Goal: Transaction & Acquisition: Purchase product/service

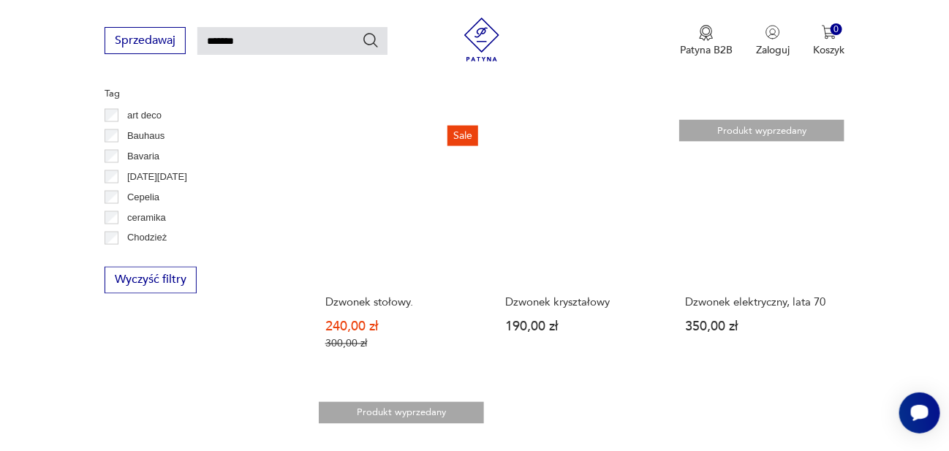
scroll to position [805, 0]
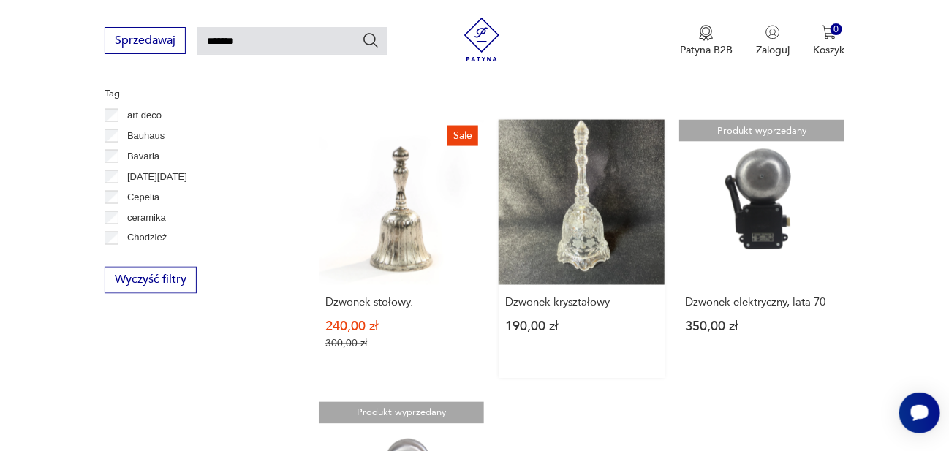
click at [589, 238] on link "Dzwonek kryształowy 190,00 zł" at bounding box center [581, 249] width 165 height 259
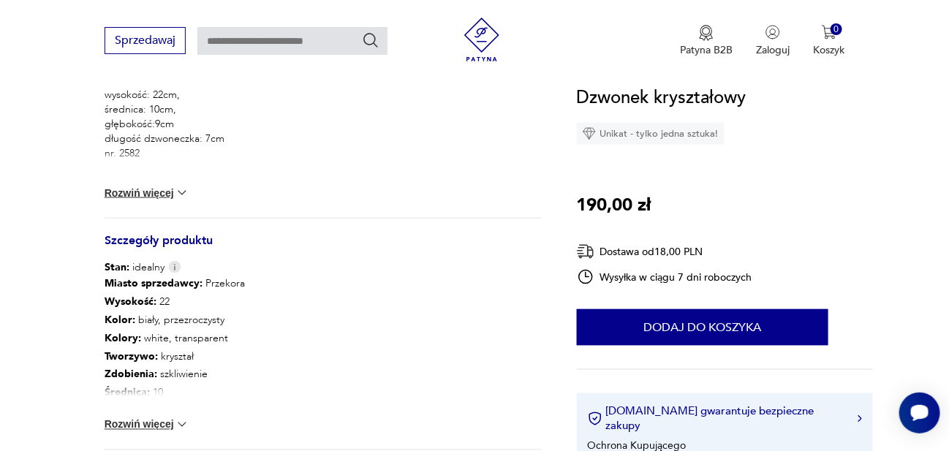
scroll to position [658, 0]
type input "*******"
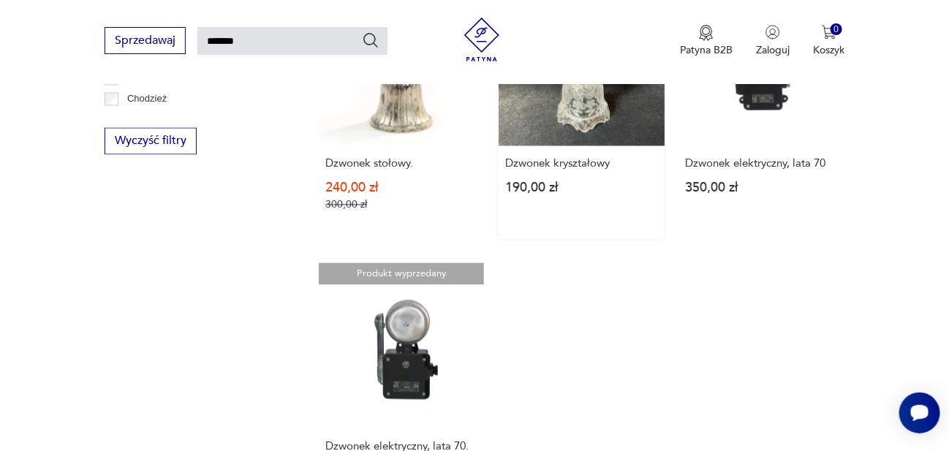
scroll to position [877, 0]
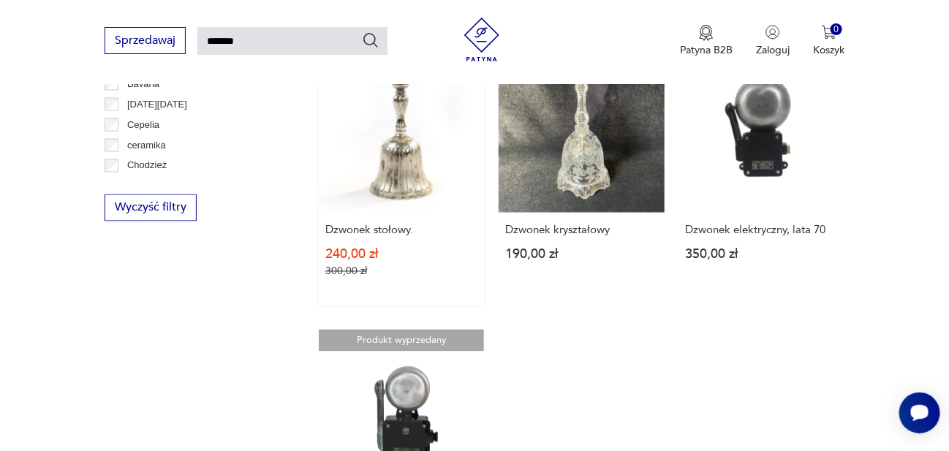
click at [398, 140] on link "Sale Dzwonek stołowy. 240,00 zł 300,00 zł" at bounding box center [401, 177] width 165 height 259
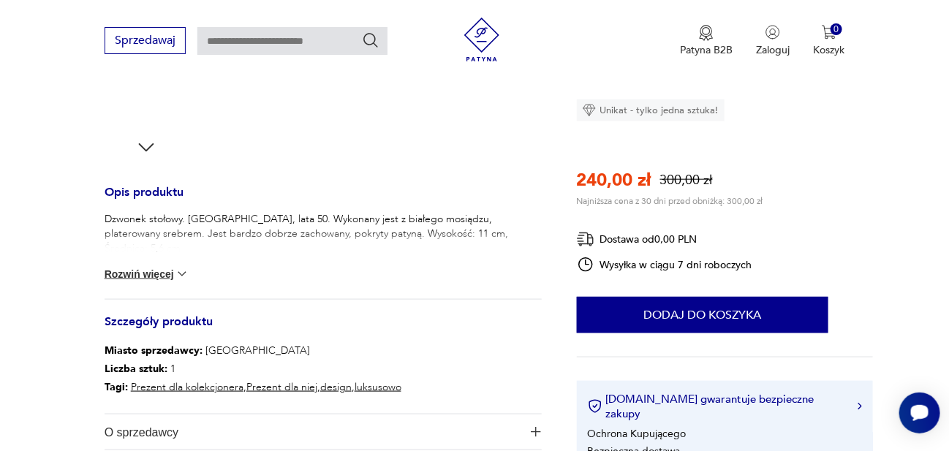
scroll to position [512, 0]
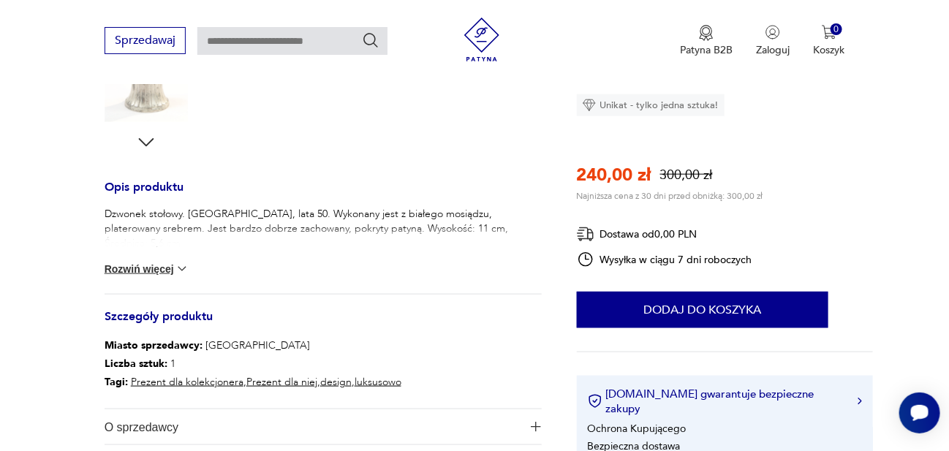
click at [183, 274] on img at bounding box center [182, 269] width 15 height 15
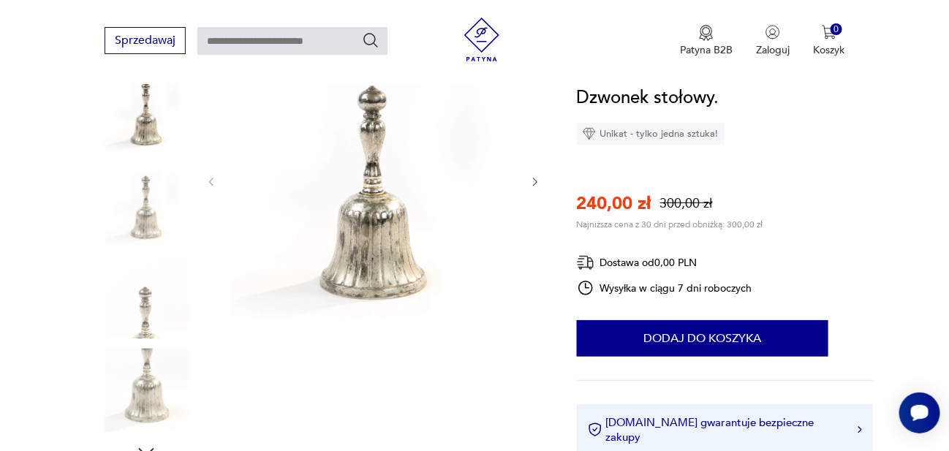
scroll to position [146, 0]
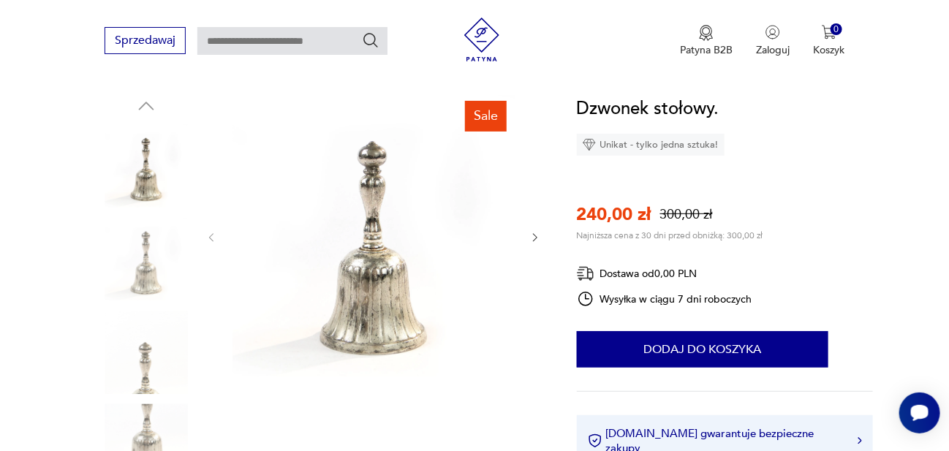
click at [533, 241] on icon "button" at bounding box center [535, 237] width 4 height 9
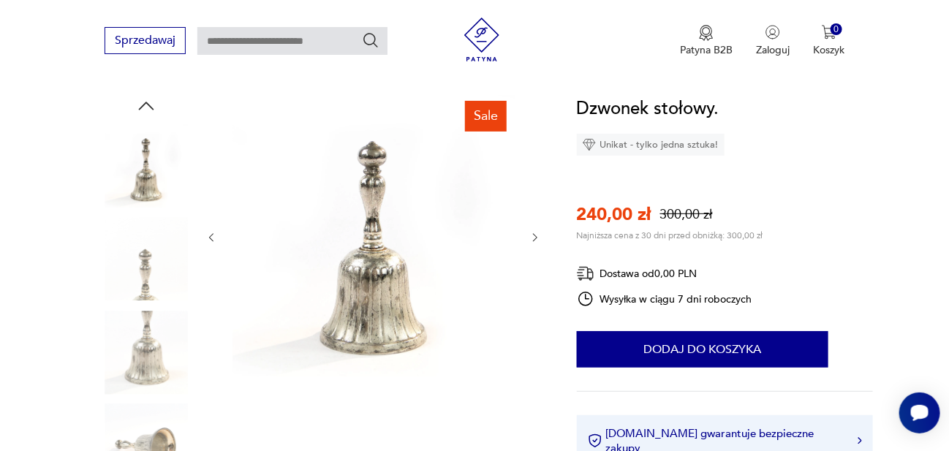
click at [533, 241] on icon "button" at bounding box center [535, 237] width 4 height 9
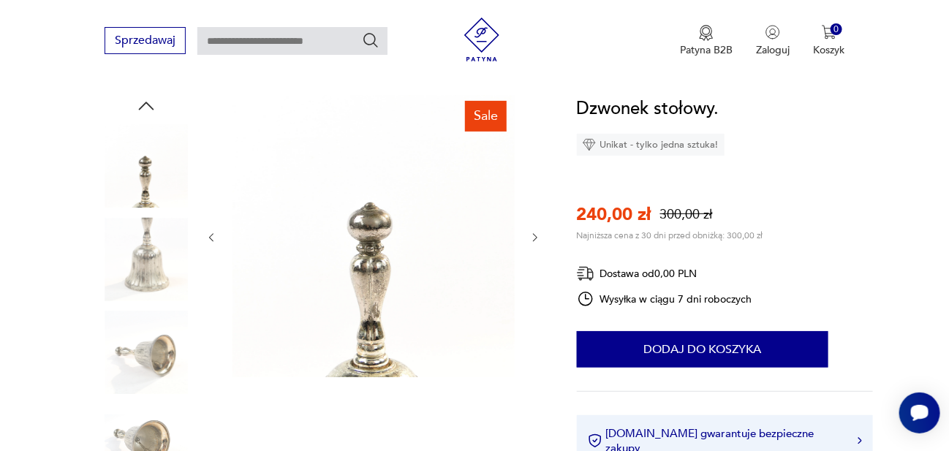
click at [533, 241] on icon "button" at bounding box center [535, 237] width 4 height 9
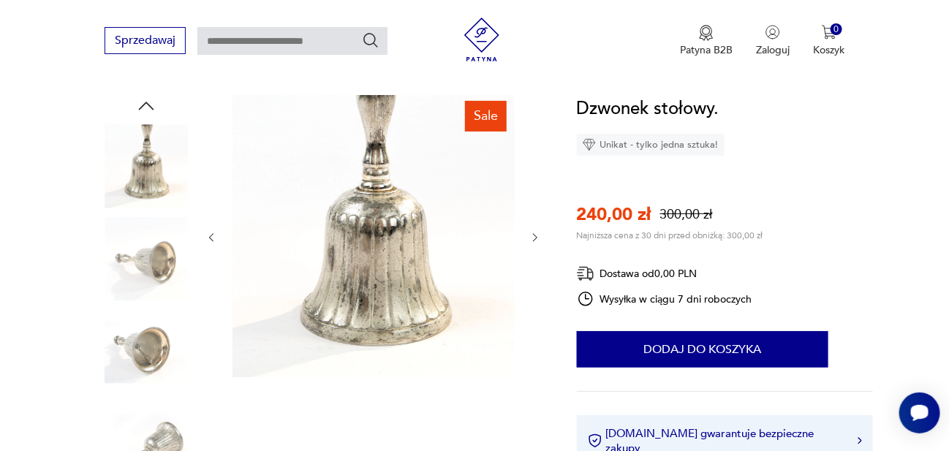
click at [533, 241] on icon "button" at bounding box center [535, 237] width 4 height 9
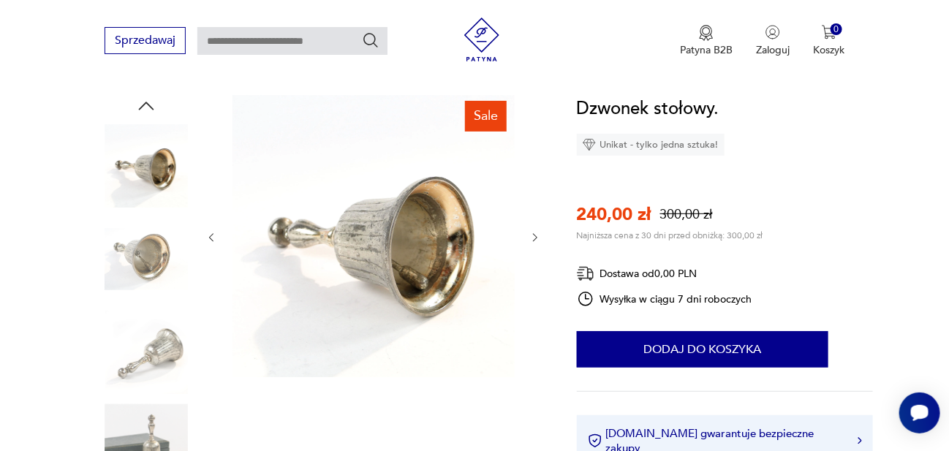
click at [533, 241] on icon "button" at bounding box center [535, 237] width 4 height 9
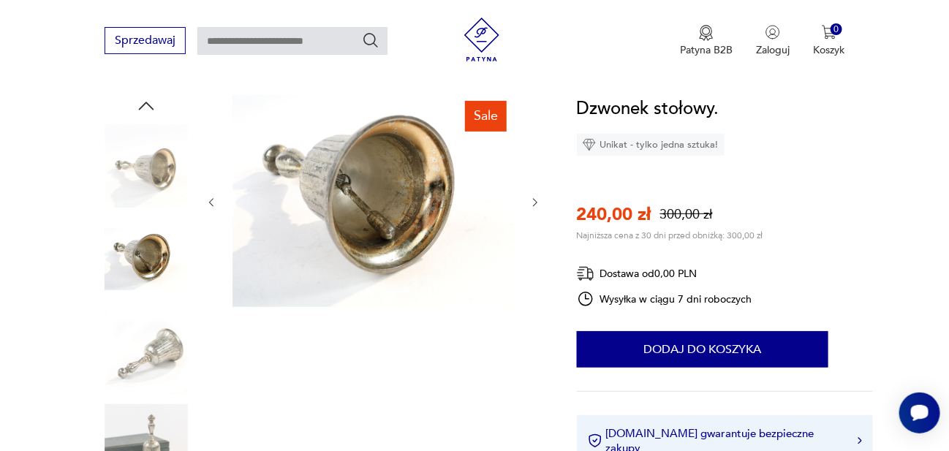
click at [533, 241] on div at bounding box center [374, 202] width 336 height 215
click at [541, 203] on icon "button" at bounding box center [536, 203] width 12 height 12
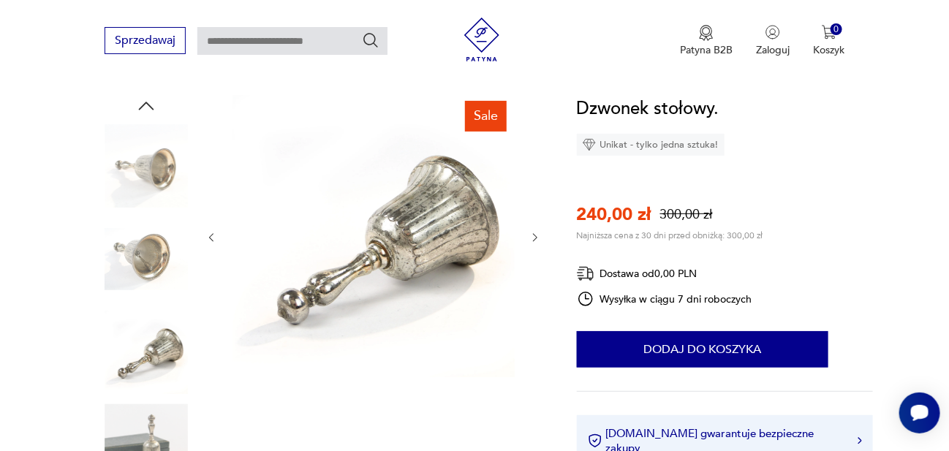
click at [530, 233] on icon "button" at bounding box center [536, 238] width 12 height 12
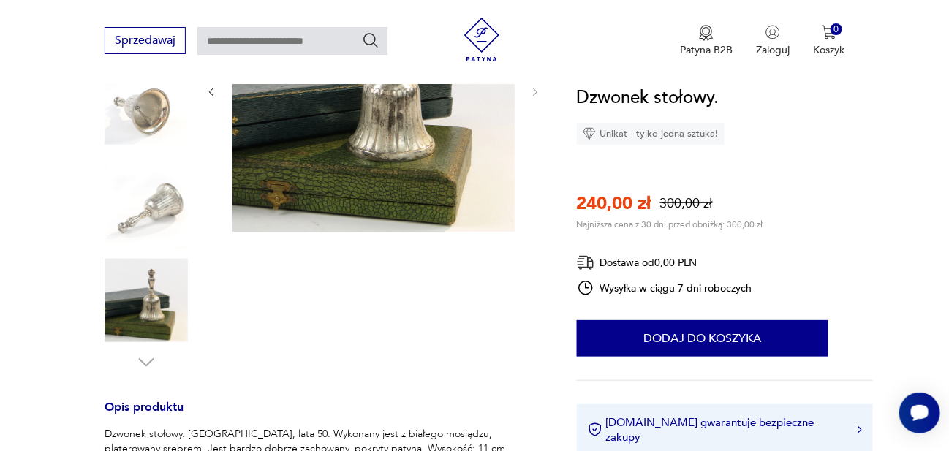
scroll to position [293, 0]
click at [159, 307] on img at bounding box center [146, 299] width 83 height 83
